Goal: Ask a question

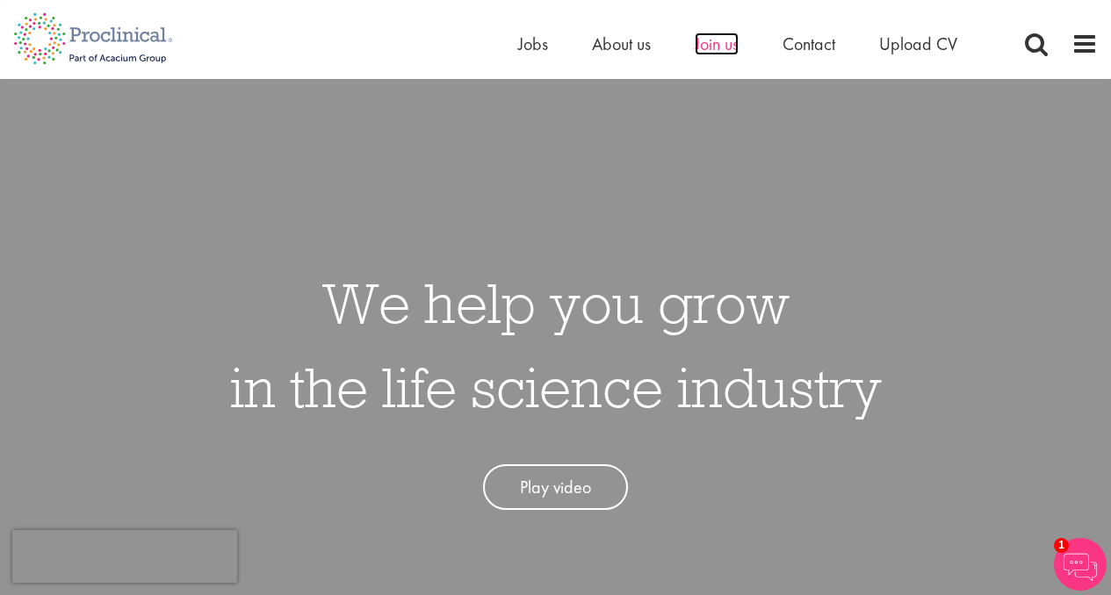
click at [725, 40] on span "Join us" at bounding box center [716, 43] width 44 height 23
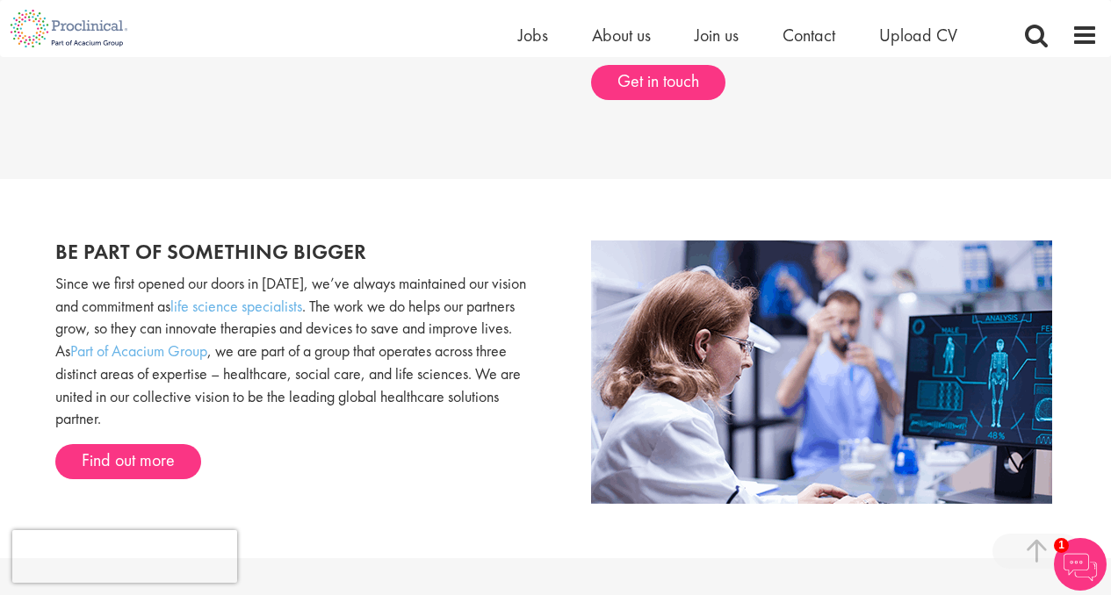
scroll to position [837, 0]
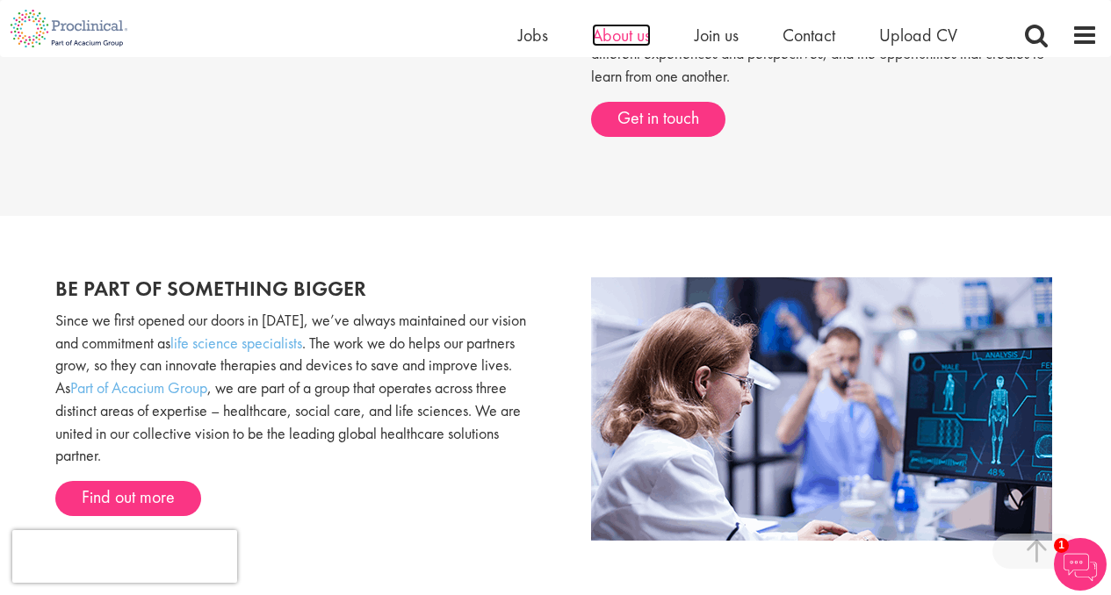
click at [634, 43] on span "About us" at bounding box center [621, 35] width 59 height 23
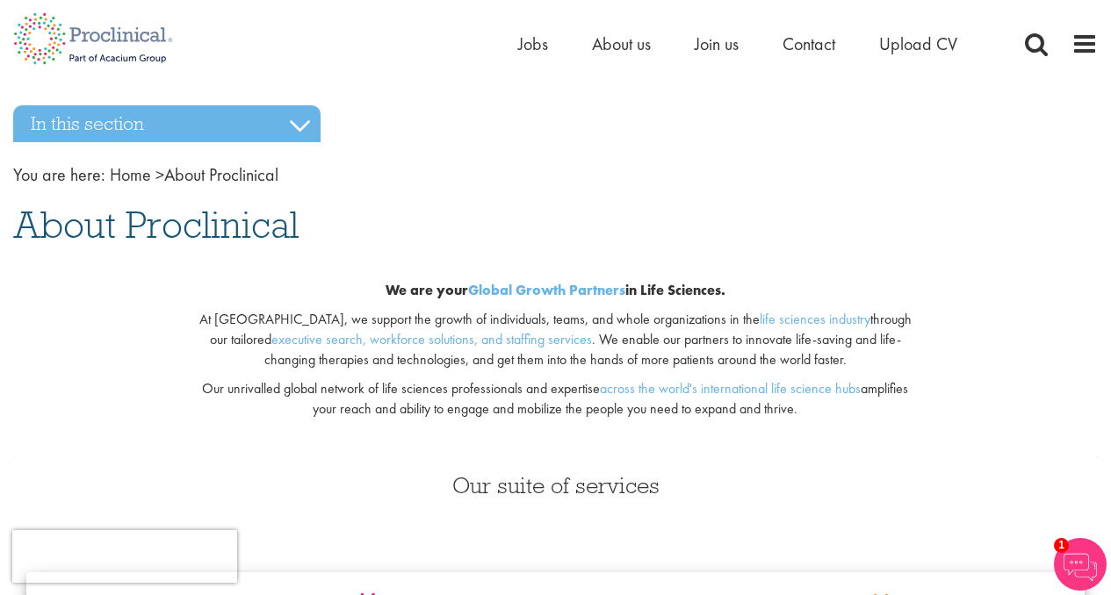
click at [1088, 558] on img at bounding box center [1080, 564] width 53 height 53
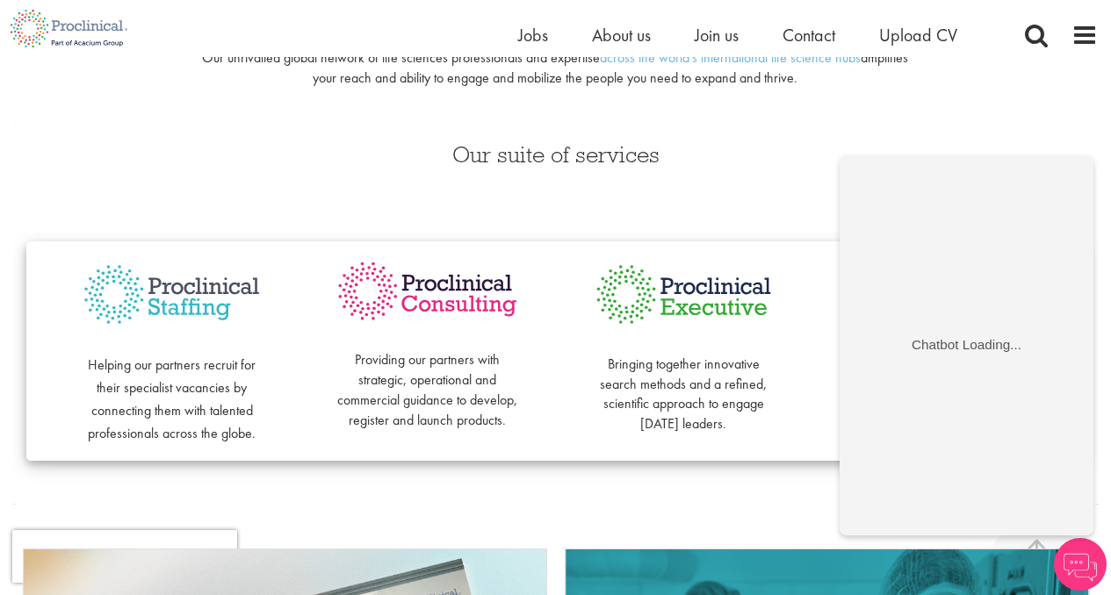
scroll to position [345, 0]
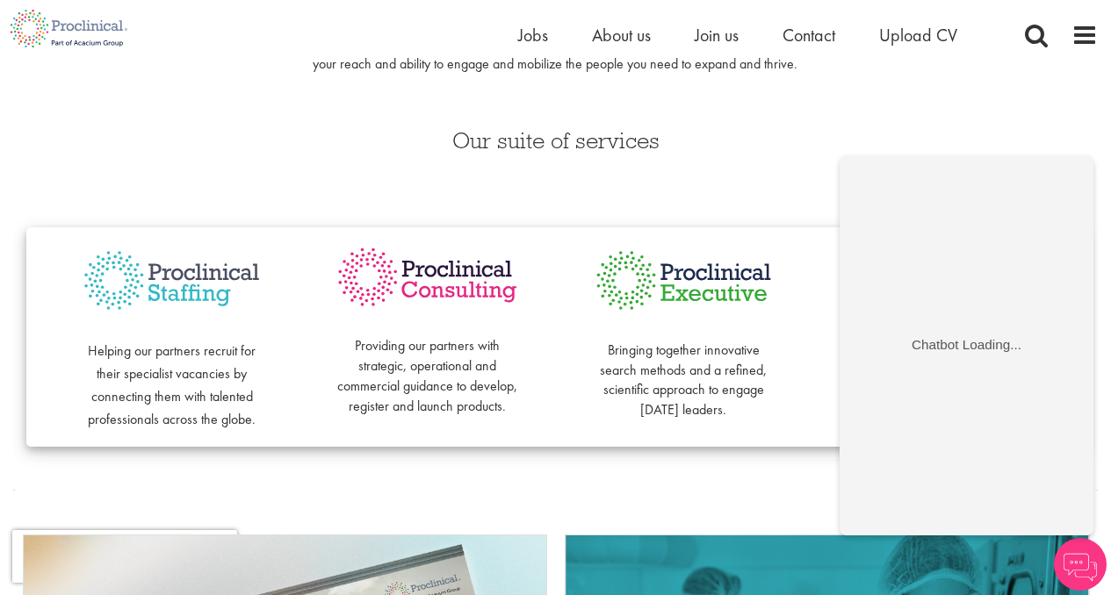
click at [972, 104] on div "We are your Global Growth Partners in Life Sciences. At [GEOGRAPHIC_DATA], we s…" at bounding box center [555, 10] width 1111 height 205
click at [735, 168] on div "Our suite of services Helping our partners recruit for their specialist vacanci…" at bounding box center [555, 300] width 1111 height 379
click at [780, 172] on div "Our suite of services Helping our partners recruit for their specialist vacanci…" at bounding box center [555, 300] width 1111 height 379
click at [817, 37] on span "Contact" at bounding box center [808, 35] width 53 height 23
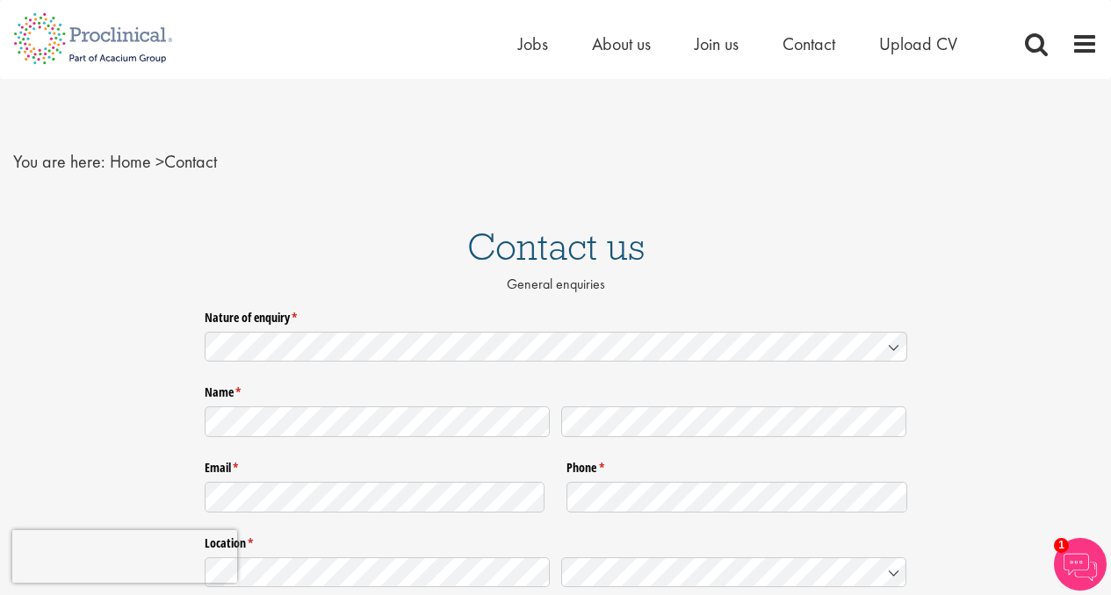
scroll to position [11, 0]
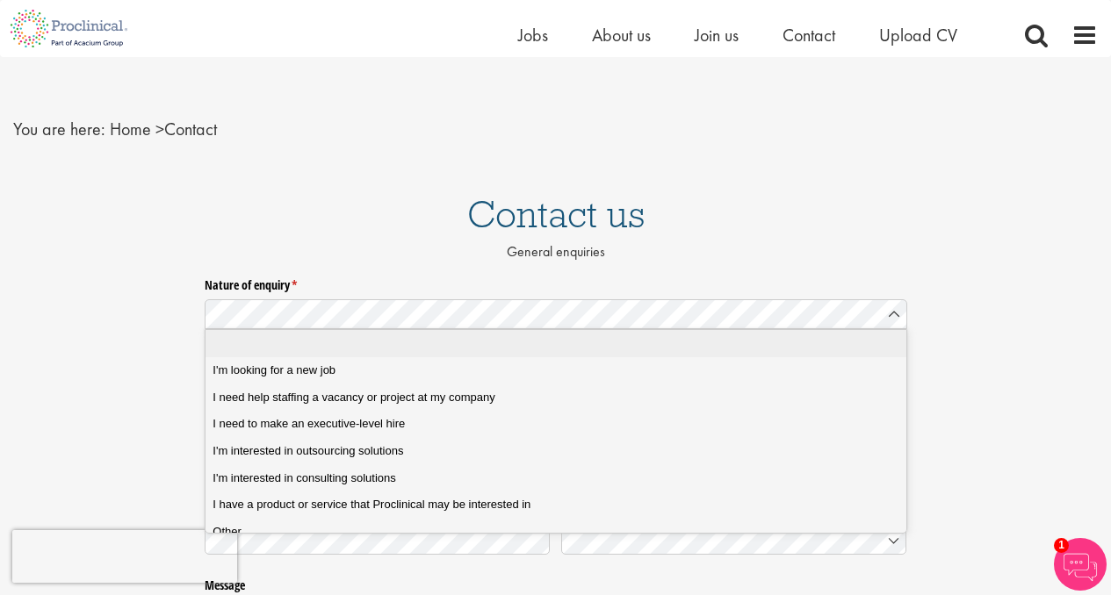
click at [847, 226] on h1 "Contact us" at bounding box center [555, 214] width 1111 height 39
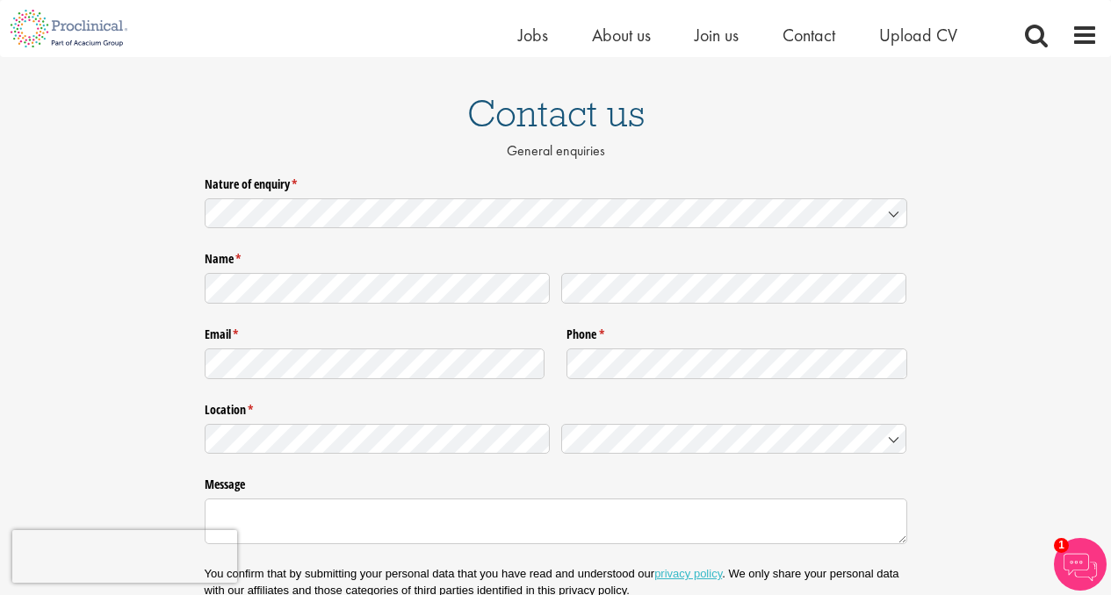
scroll to position [112, 0]
click at [892, 216] on icon at bounding box center [894, 213] width 14 height 14
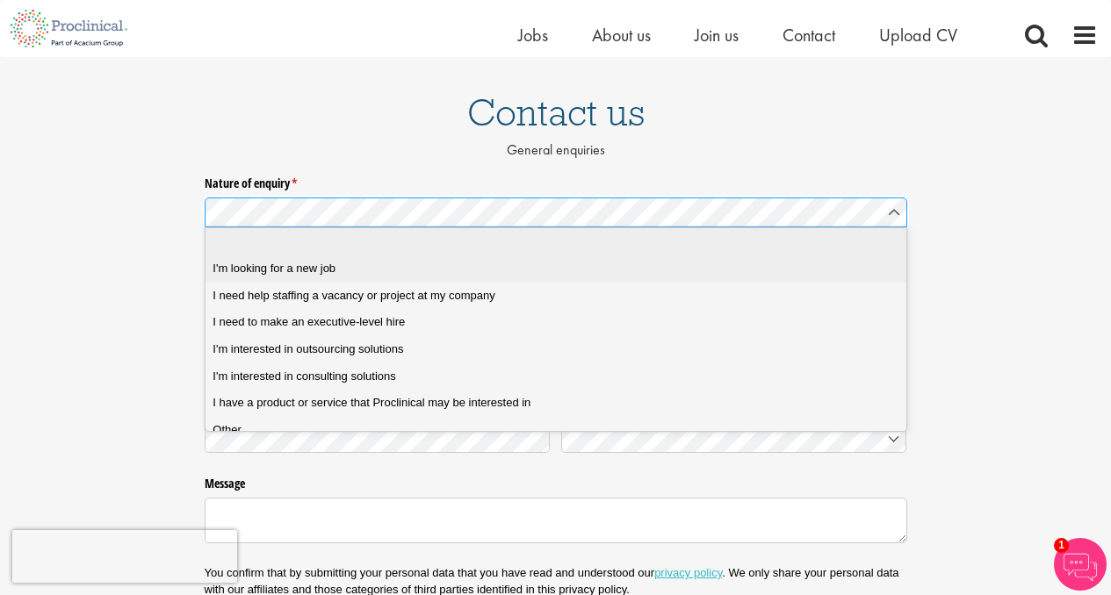
click at [322, 270] on span "I'm looking for a new job" at bounding box center [273, 269] width 123 height 16
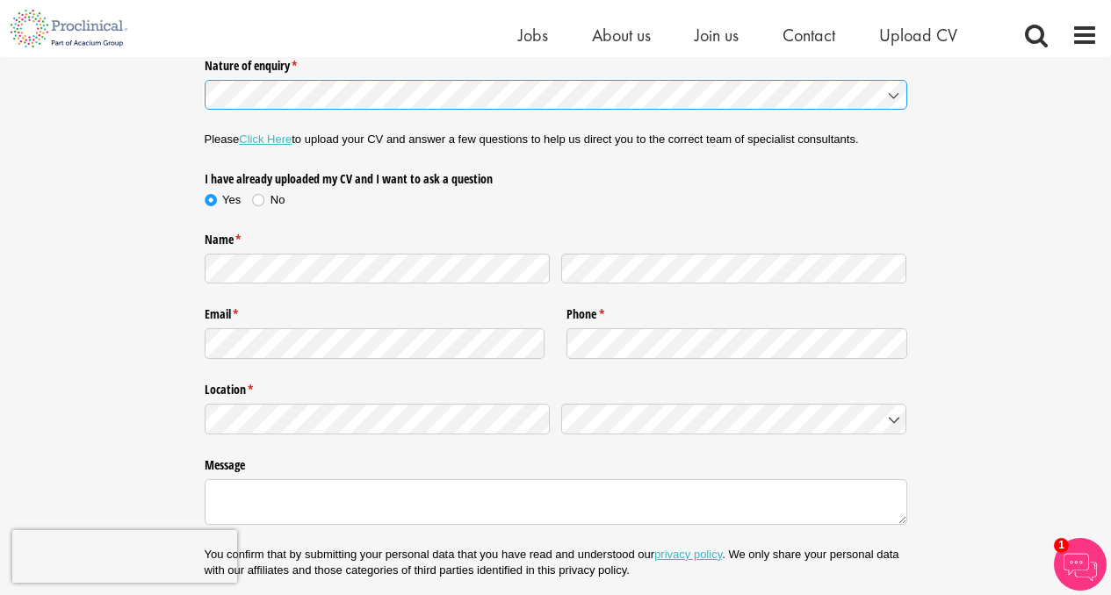
scroll to position [233, 0]
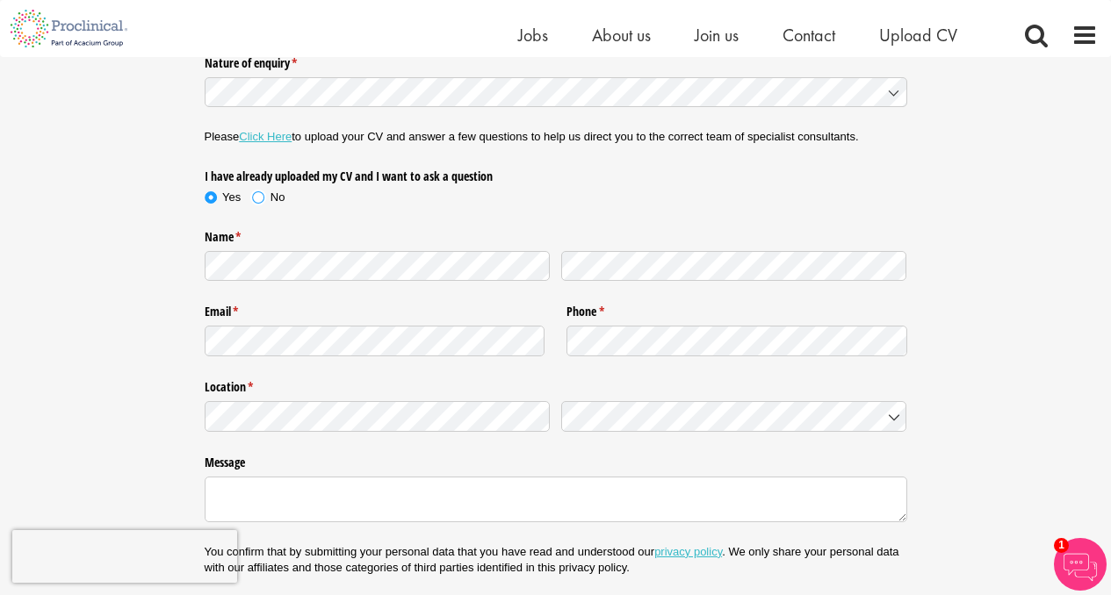
click at [257, 197] on span at bounding box center [258, 198] width 18 height 18
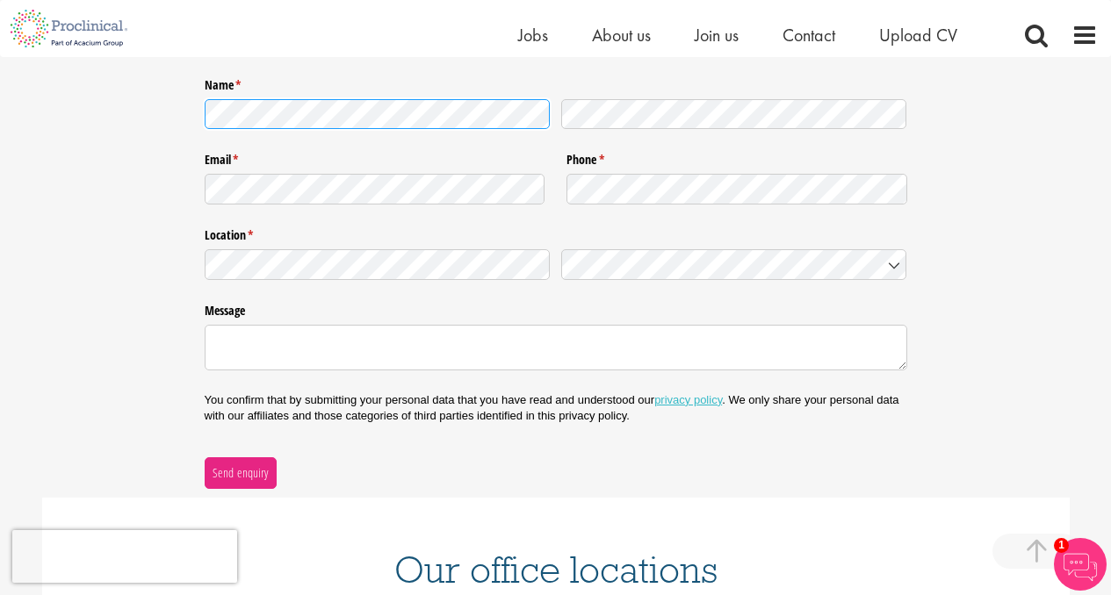
scroll to position [387, 0]
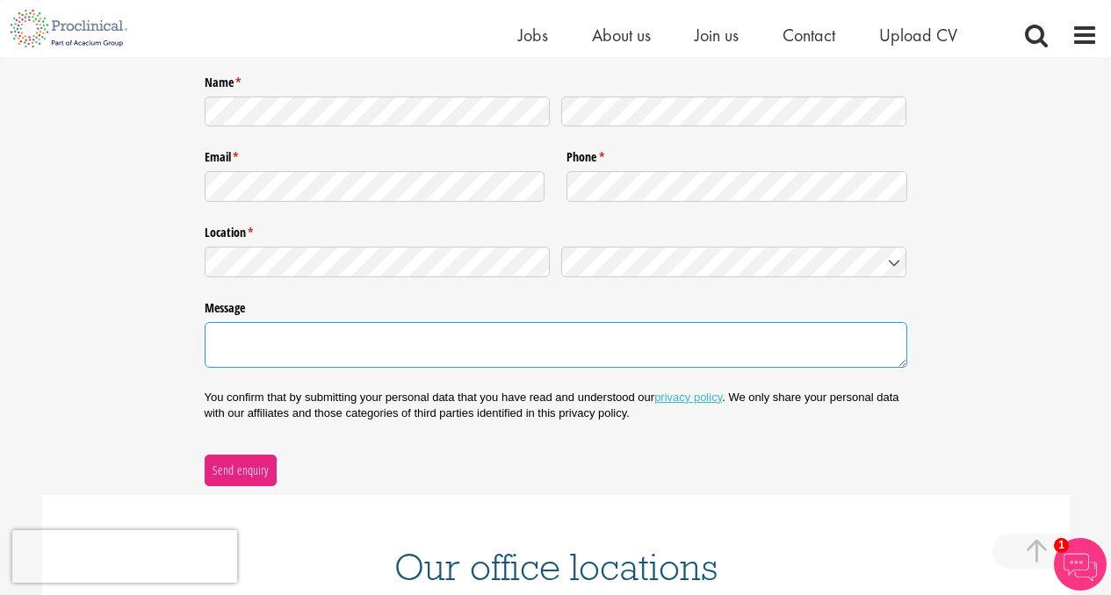
click at [427, 347] on textarea "Message" at bounding box center [556, 345] width 702 height 46
type textarea "I"
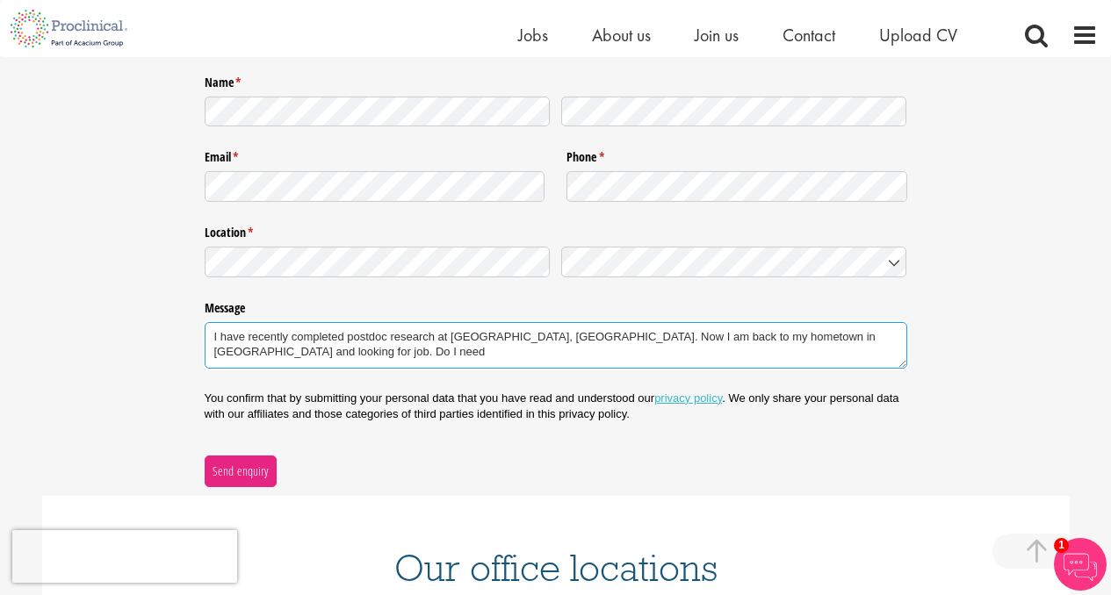
click at [889, 337] on textarea "I have recently completed postdoc research at [GEOGRAPHIC_DATA], [GEOGRAPHIC_DA…" at bounding box center [556, 345] width 702 height 47
click at [407, 354] on textarea "I have recently completed postdoc research at [GEOGRAPHIC_DATA], [GEOGRAPHIC_DA…" at bounding box center [556, 345] width 702 height 47
click at [442, 355] on textarea "I have recently completed postdoc research at [GEOGRAPHIC_DATA], [GEOGRAPHIC_DA…" at bounding box center [556, 345] width 702 height 47
click at [885, 337] on textarea "I have recently completed postdoc research at [GEOGRAPHIC_DATA], [GEOGRAPHIC_DA…" at bounding box center [556, 345] width 702 height 47
click at [631, 357] on textarea "I have recently completed postdoc research at [GEOGRAPHIC_DATA], [GEOGRAPHIC_DA…" at bounding box center [556, 345] width 702 height 47
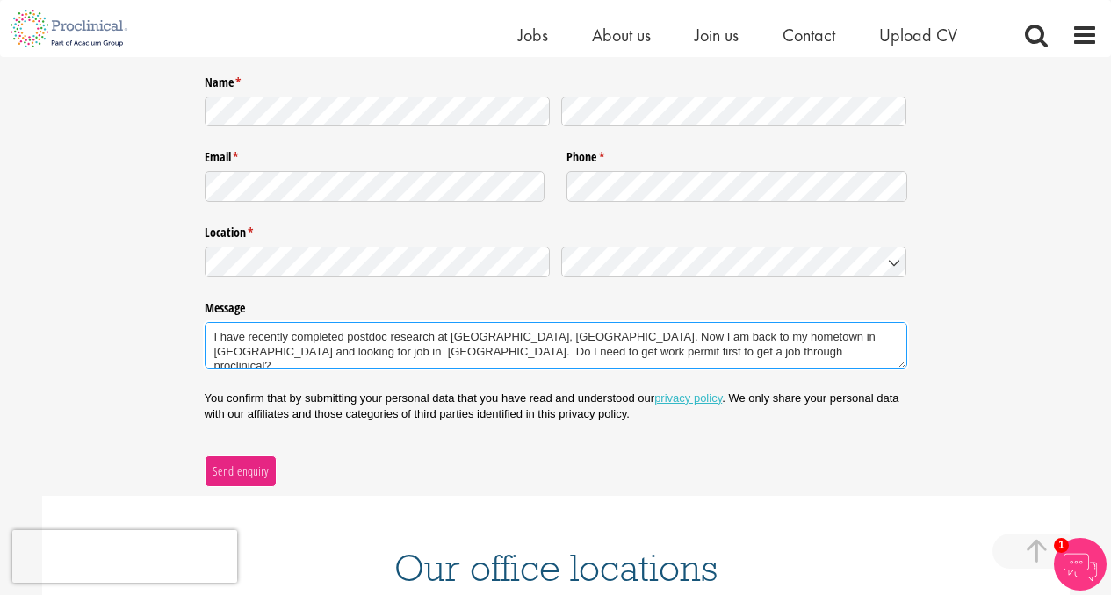
type textarea "I have recently completed postdoc research at [GEOGRAPHIC_DATA], [GEOGRAPHIC_DA…"
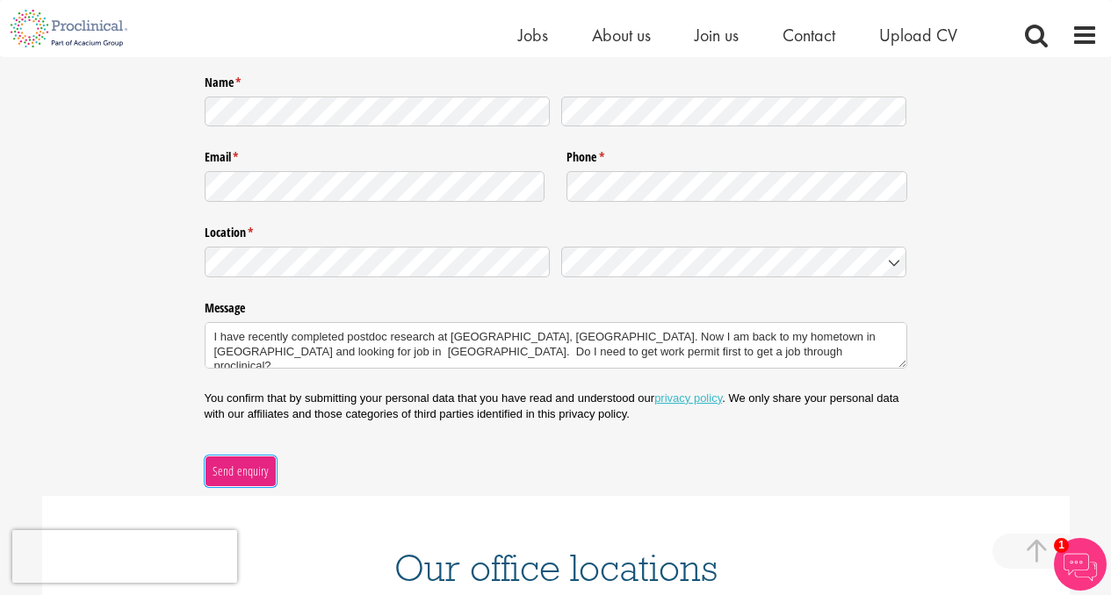
click at [248, 475] on span "Send enquiry" at bounding box center [240, 471] width 57 height 19
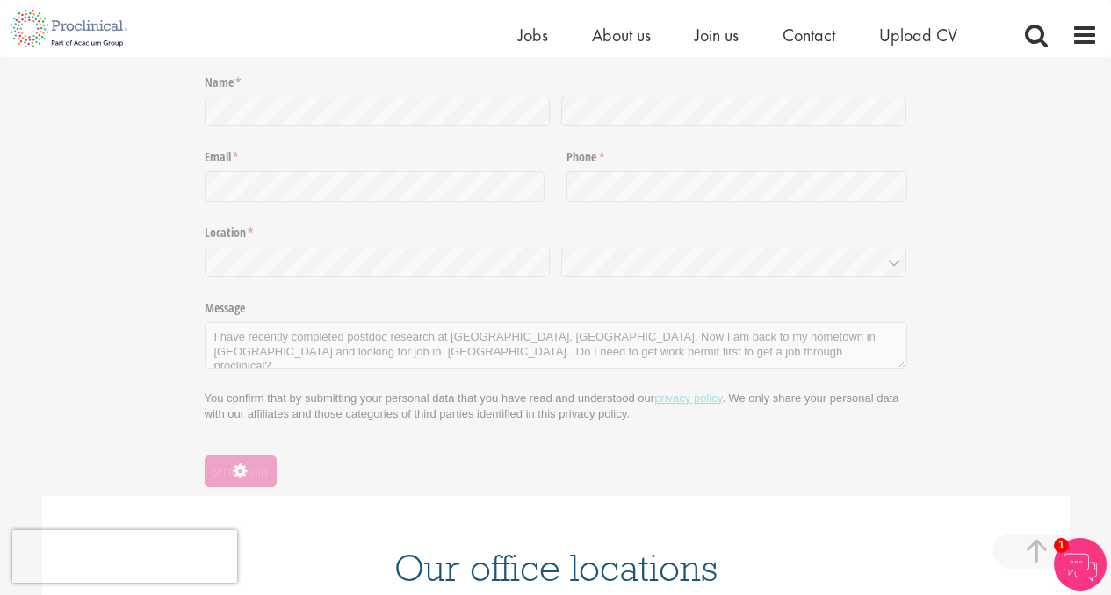
click at [1083, 553] on img at bounding box center [1080, 564] width 53 height 53
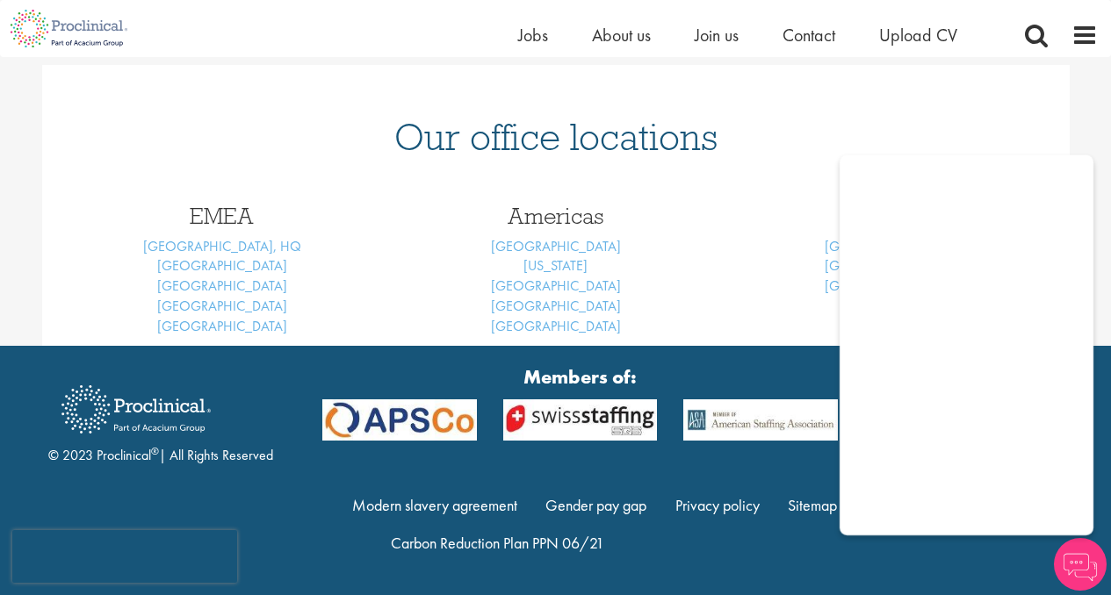
scroll to position [225, 0]
